Goal: Task Accomplishment & Management: Manage account settings

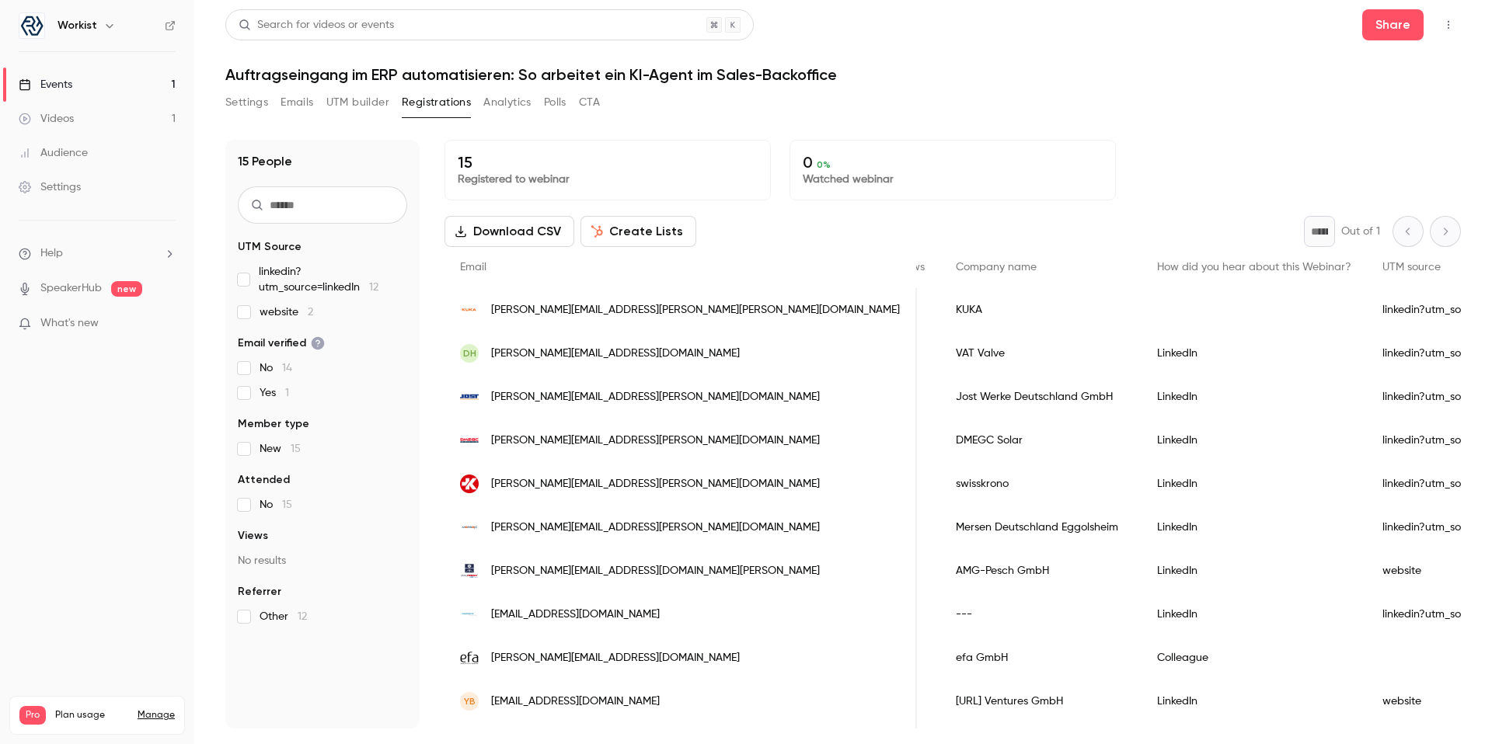
scroll to position [0, 502]
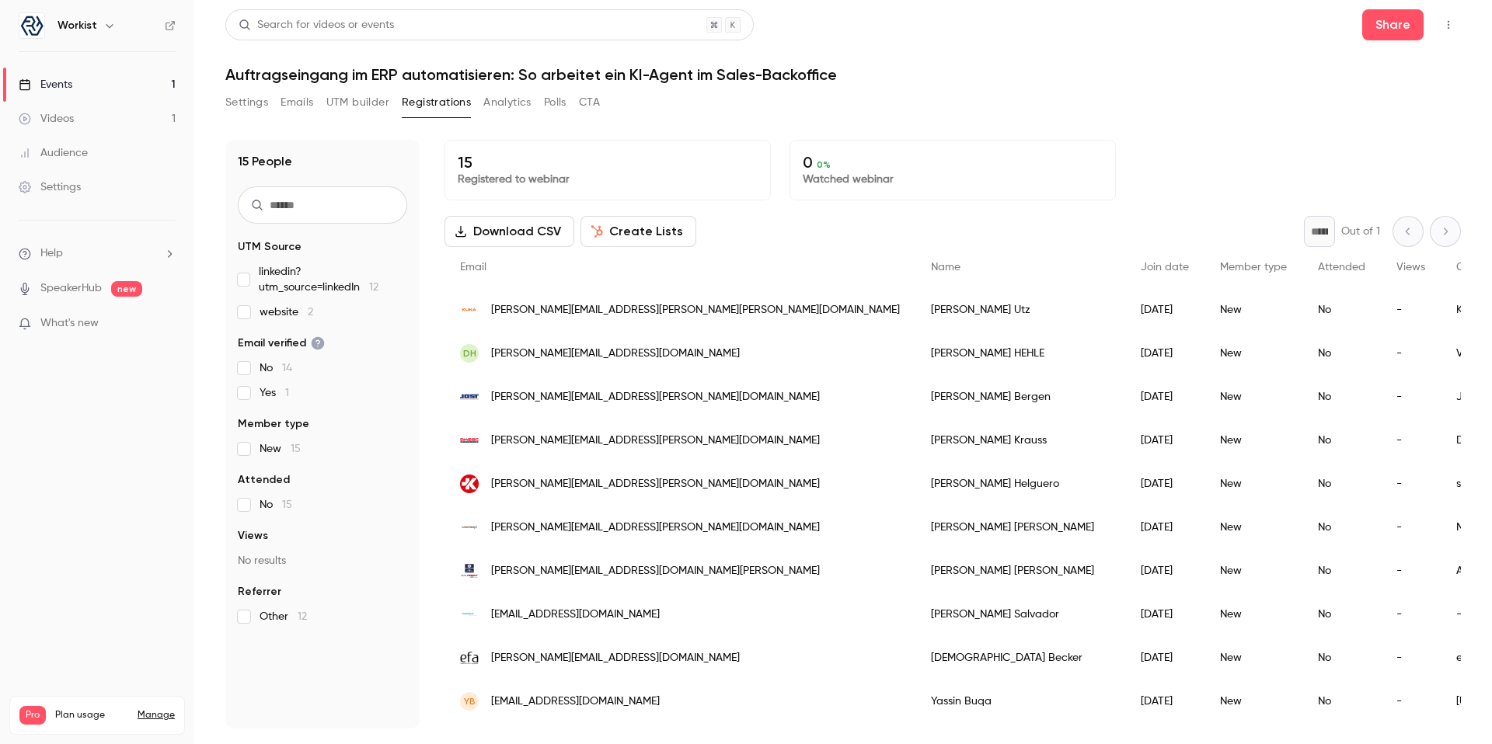
scroll to position [186, 0]
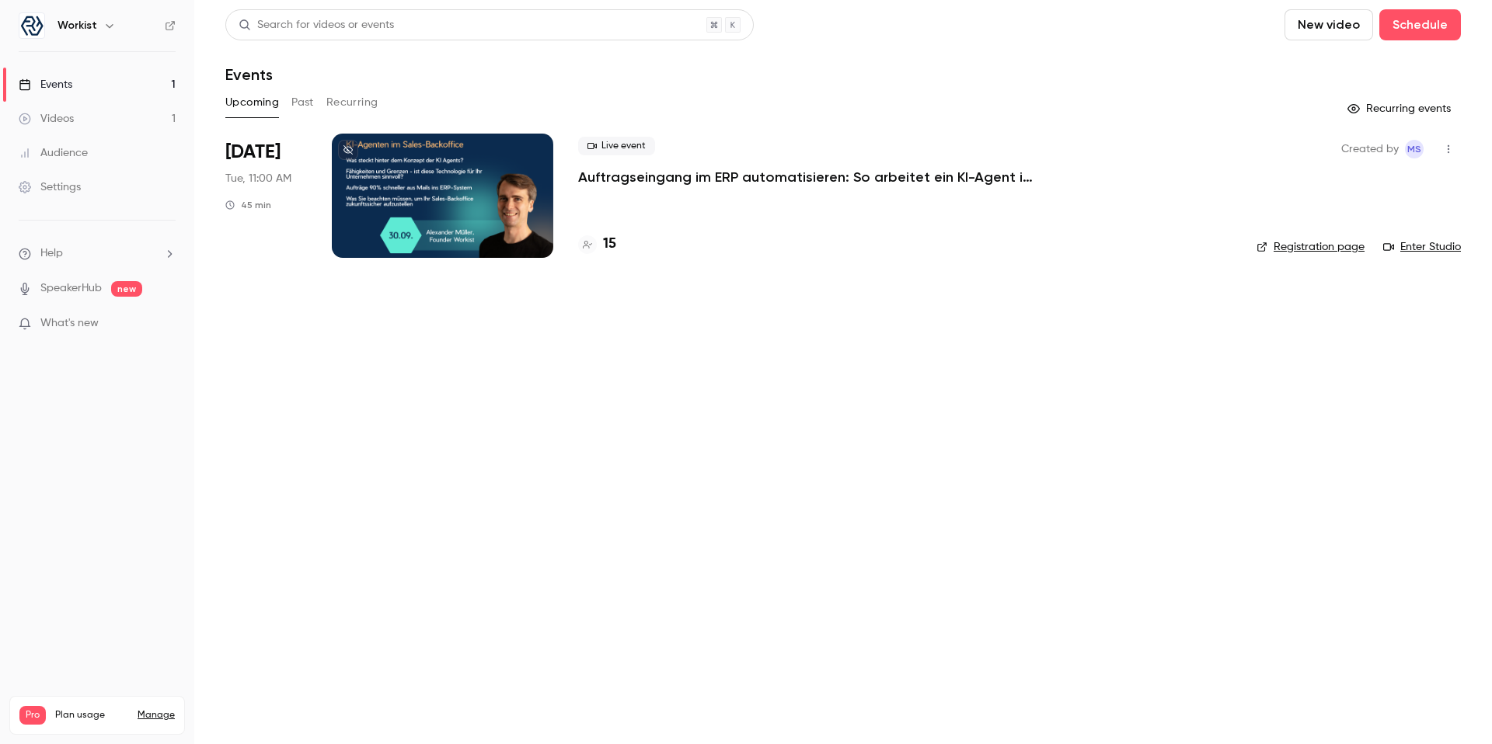
click at [476, 201] on div at bounding box center [442, 196] width 221 height 124
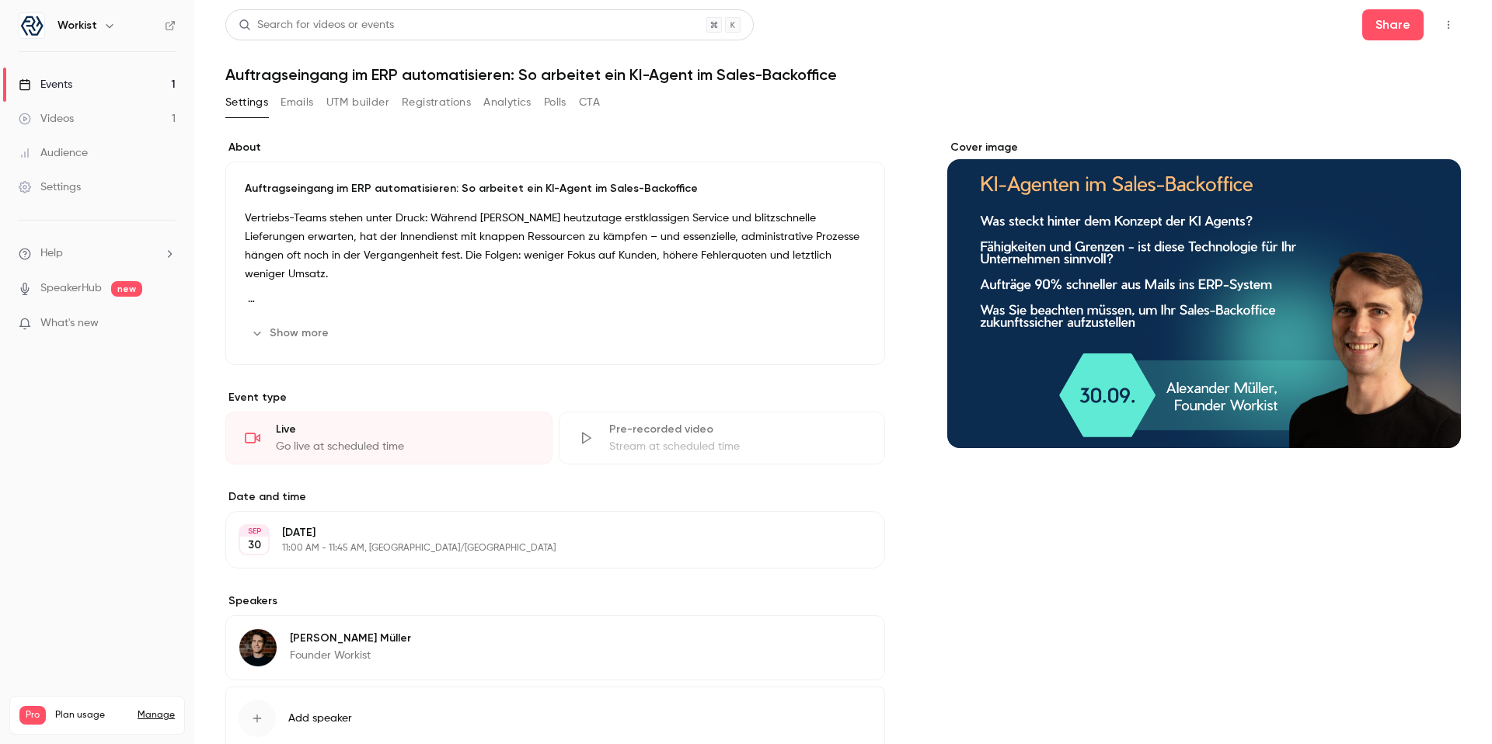
click at [291, 105] on button "Emails" at bounding box center [297, 102] width 33 height 25
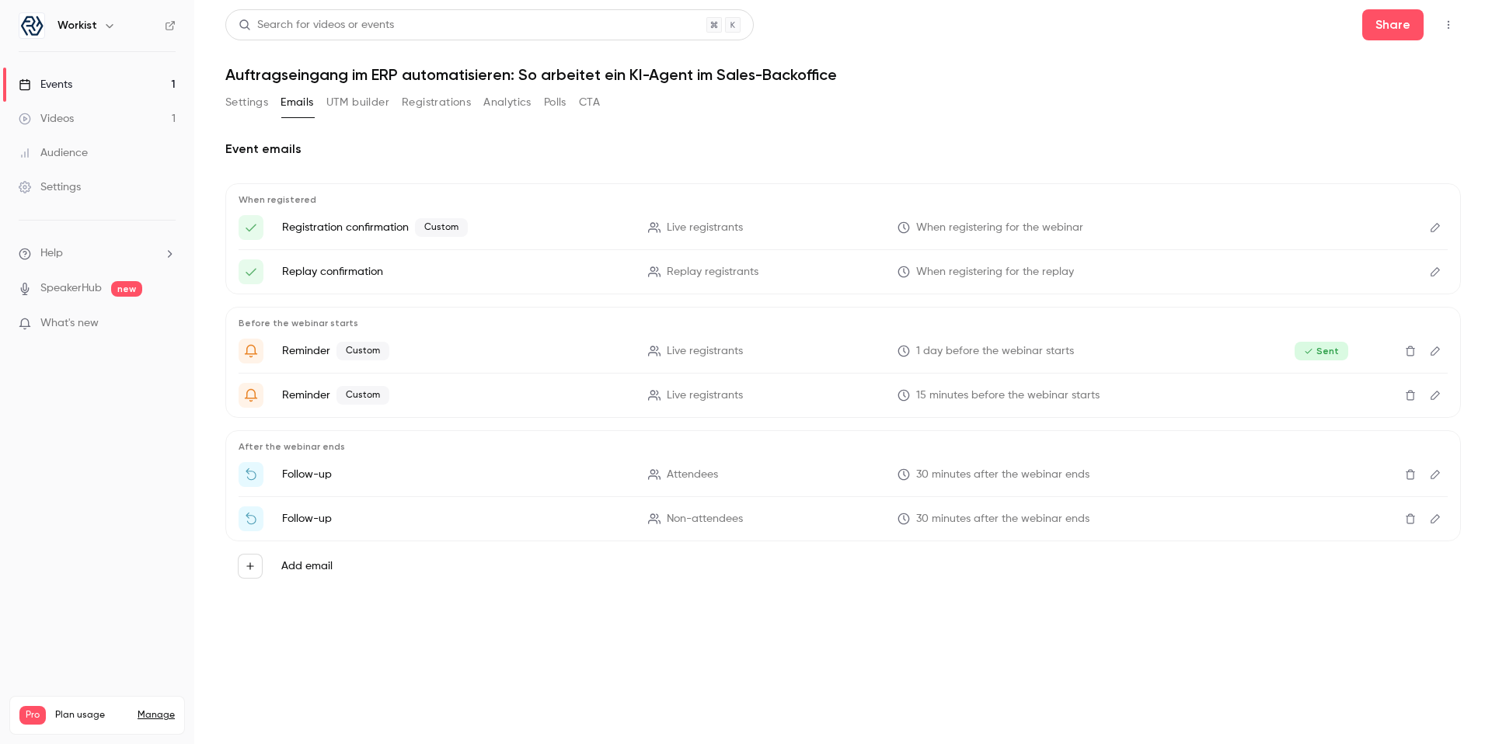
click at [933, 253] on ul "Registration confirmation Custom Live registrants When registering for the webi…" at bounding box center [843, 249] width 1209 height 69
click at [782, 308] on div "Before the webinar starts Reminder Custom Live registrants 1 day before the web…" at bounding box center [842, 362] width 1235 height 111
click at [1090, 346] on p "1 day before the webinar starts" at bounding box center [1070, 351] width 347 height 16
click at [256, 101] on button "Settings" at bounding box center [246, 102] width 43 height 25
